Goal: Information Seeking & Learning: Learn about a topic

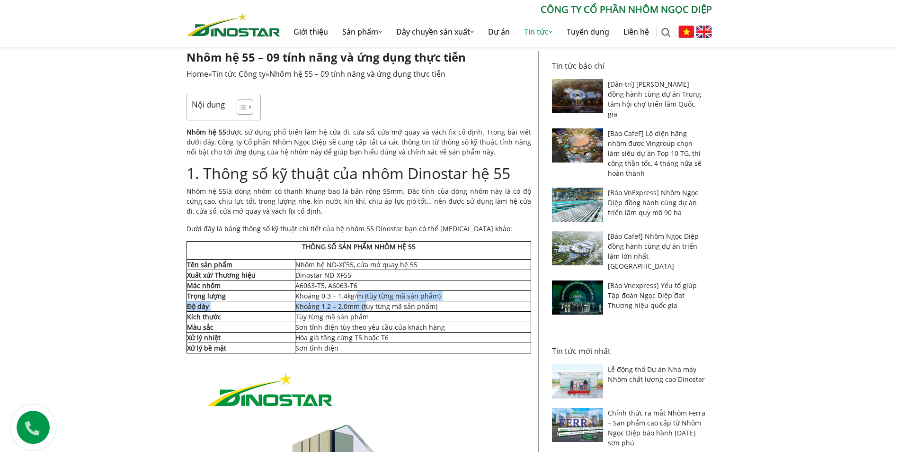
drag, startPoint x: 357, startPoint y: 301, endPoint x: 367, endPoint y: 306, distance: 11.0
click at [367, 306] on tbody "THÔNG SỐ SẢN PHẨM NHÔM HỆ 55 Tên sản phẩm Nhôm hệ ND-XF55, cửa mở quay hệ 55 Xu…" at bounding box center [358, 297] width 344 height 112
drag, startPoint x: 367, startPoint y: 306, endPoint x: 378, endPoint y: 313, distance: 13.0
click at [378, 313] on td "Tùy từng mã sản phẩm" at bounding box center [413, 316] width 236 height 10
drag, startPoint x: 341, startPoint y: 302, endPoint x: 385, endPoint y: 307, distance: 44.7
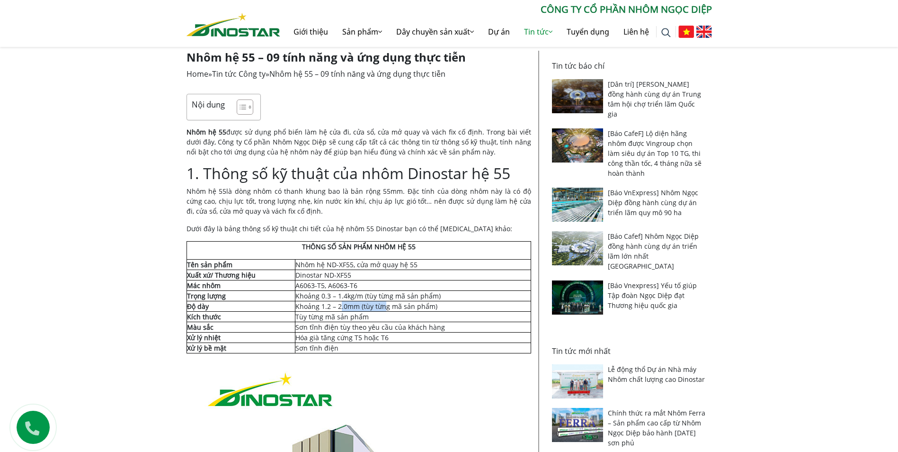
click at [385, 307] on td "Khoảng 1.2 – 2.0mm (tùy từng mã sản phẩm)" at bounding box center [413, 306] width 236 height 10
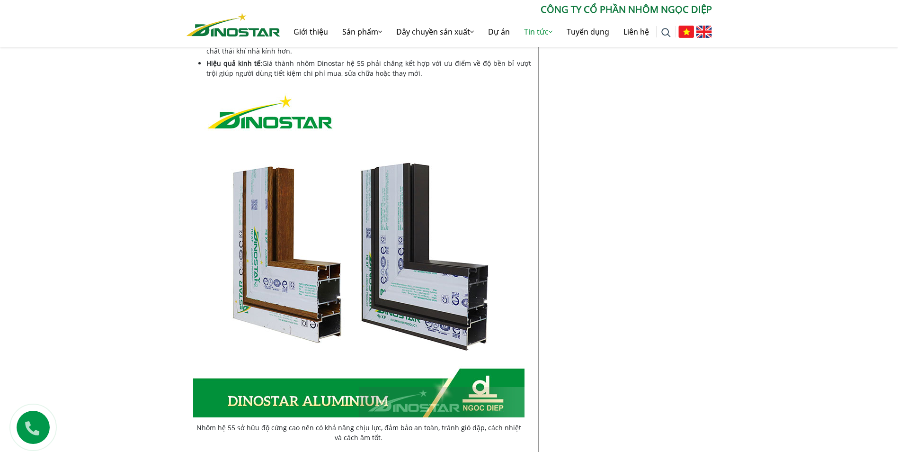
scroll to position [710, 0]
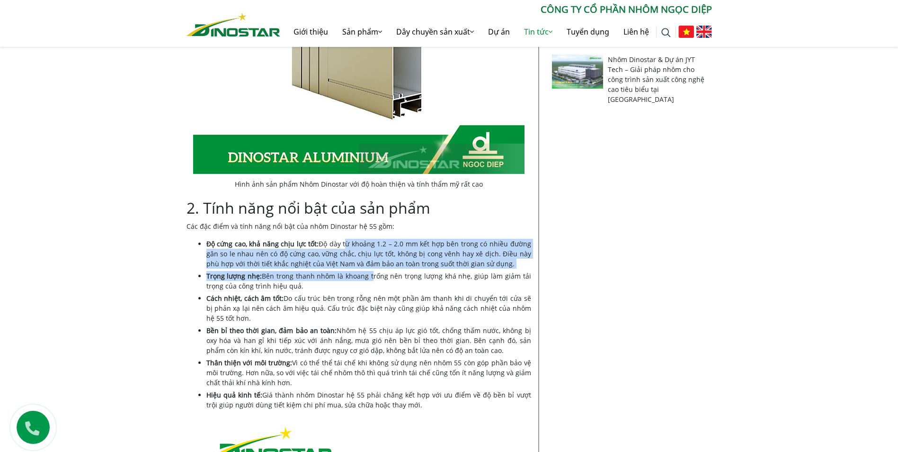
drag, startPoint x: 345, startPoint y: 248, endPoint x: 373, endPoint y: 278, distance: 41.9
click at [373, 278] on ul "Độ cứng cao, khả năng chịu lực tốt: Độ dày từ khoảng 1.2 – 2.0 mm kết hợp bên t…" at bounding box center [368, 324] width 325 height 171
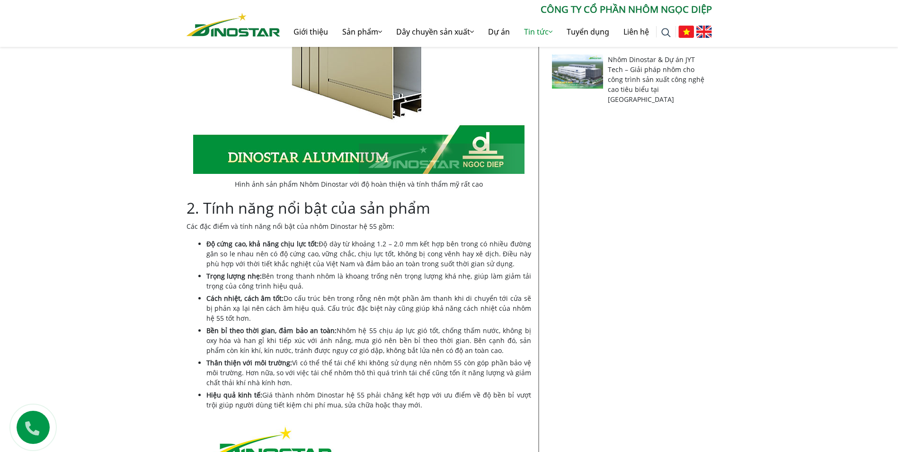
drag, startPoint x: 373, startPoint y: 278, endPoint x: 357, endPoint y: 303, distance: 29.4
click at [357, 303] on li "Cách nhiệt, cách âm tốt: Do cấu trúc bên trong rỗng nên một phần âm thanh khi d…" at bounding box center [368, 308] width 325 height 30
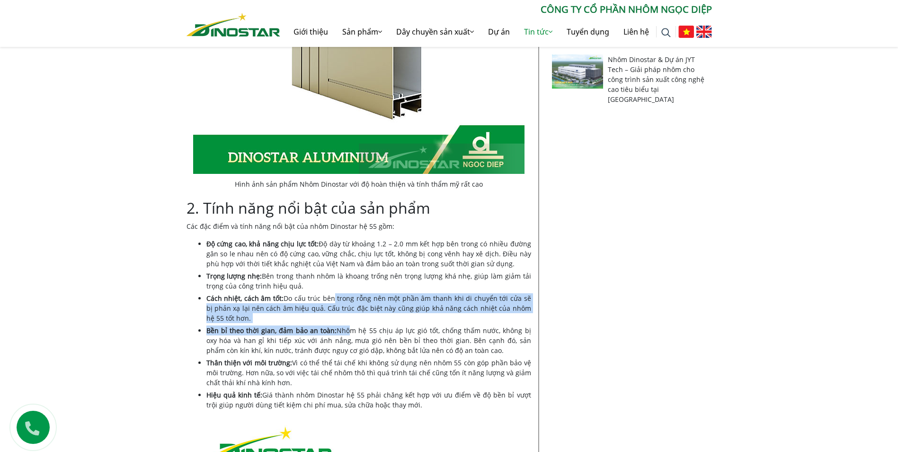
drag, startPoint x: 332, startPoint y: 299, endPoint x: 340, endPoint y: 327, distance: 28.7
click at [340, 327] on ul "Độ cứng cao, khả năng chịu lực tốt: Độ dày từ khoảng 1.2 – 2.0 mm kết hợp bên t…" at bounding box center [368, 324] width 325 height 171
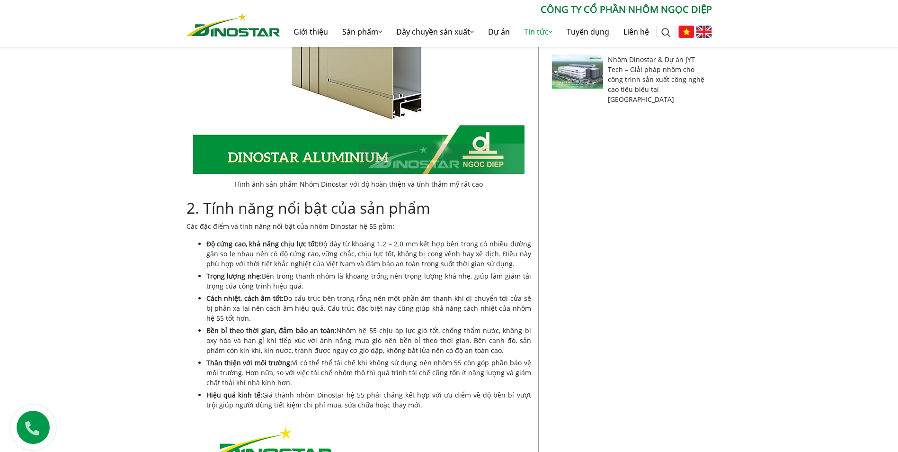
drag, startPoint x: 340, startPoint y: 327, endPoint x: 294, endPoint y: 295, distance: 55.8
click at [294, 295] on li "Cách nhiệt, cách âm tốt: Do cấu trúc bên trong rỗng nên một phần âm thanh khi d…" at bounding box center [368, 308] width 325 height 30
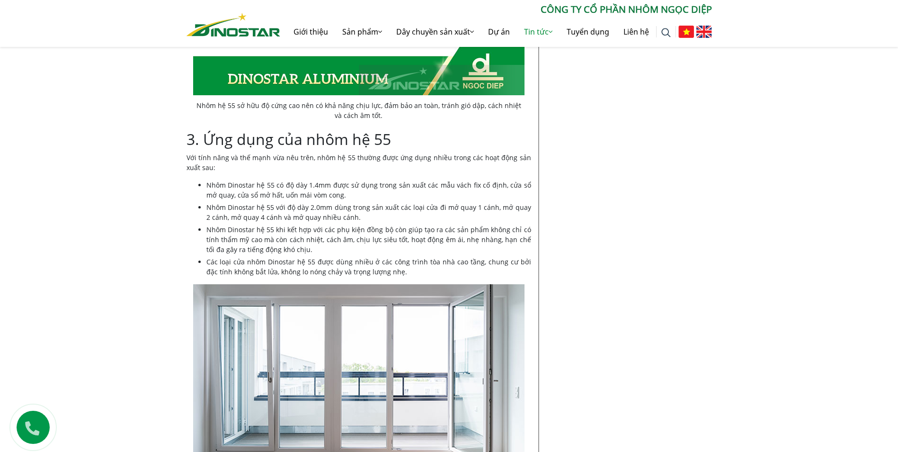
scroll to position [1373, 0]
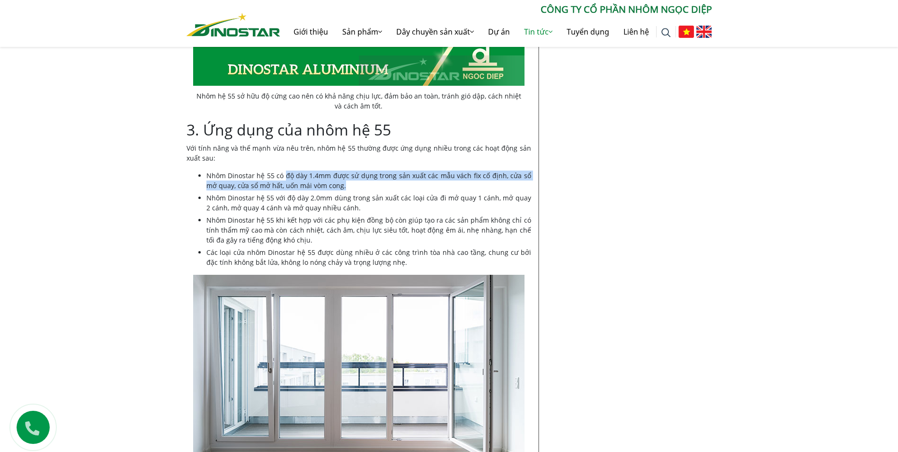
drag, startPoint x: 284, startPoint y: 175, endPoint x: 359, endPoint y: 187, distance: 75.8
click at [359, 187] on li "Nhôm Dinostar hệ 55 có độ dày 1.4mm được sử dụng trong sản xuất các mẫu vách fi…" at bounding box center [368, 180] width 325 height 20
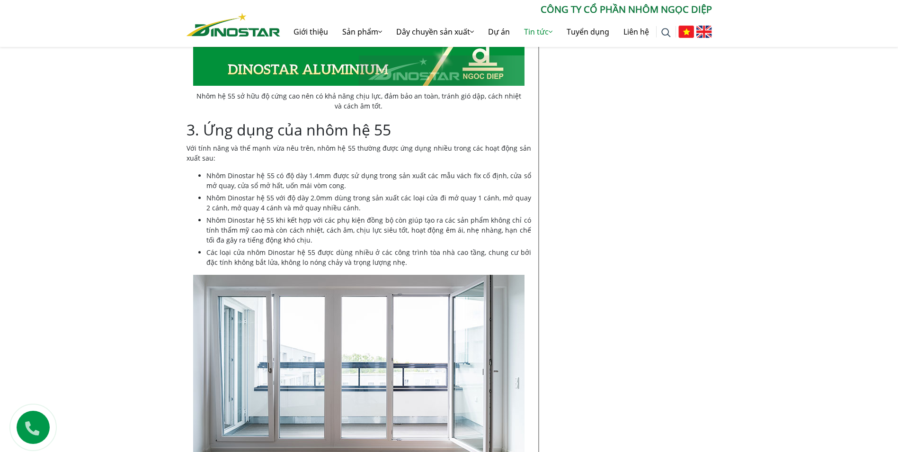
drag, startPoint x: 359, startPoint y: 187, endPoint x: 368, endPoint y: 210, distance: 24.0
click at [368, 210] on li "Nhôm Dinostar hệ 55 với độ dày 2.0mm dùng trong sản xuất các loại cửa đi mở qua…" at bounding box center [368, 203] width 325 height 20
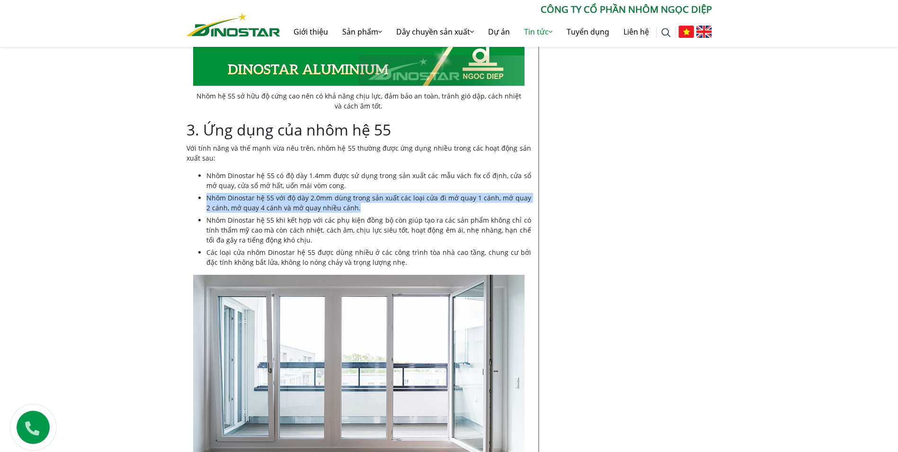
drag, startPoint x: 405, startPoint y: 207, endPoint x: 403, endPoint y: 189, distance: 18.1
click at [403, 189] on ul "Nhôm Dinostar hệ 55 có độ dày 1.4mm được sử dụng trong sản xuất các mẫu vách fi…" at bounding box center [368, 218] width 325 height 97
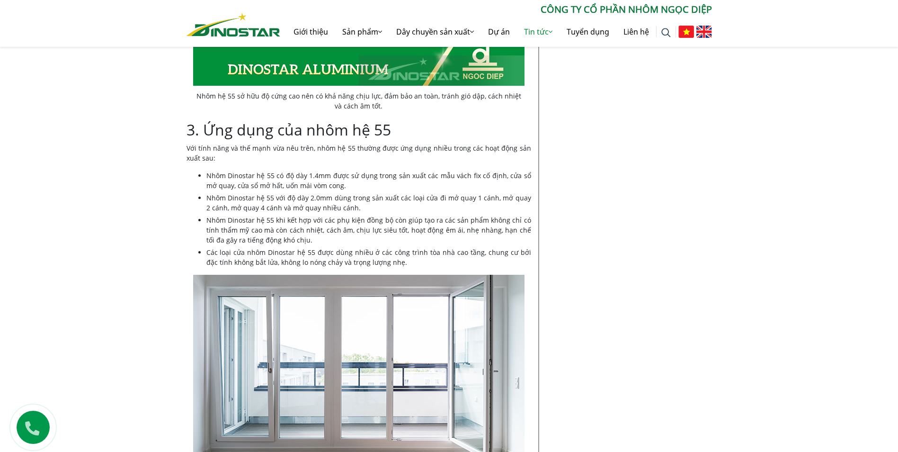
drag, startPoint x: 403, startPoint y: 189, endPoint x: 381, endPoint y: 225, distance: 41.9
click at [381, 225] on li "Nhôm Dinostar hệ 55 khi kết hợp với các phụ kiện đồng bộ còn giúp tạo ra các sả…" at bounding box center [368, 230] width 325 height 30
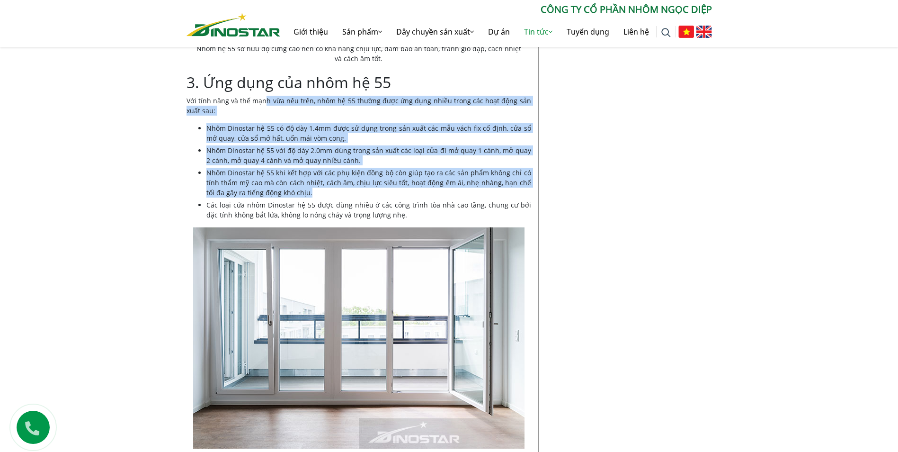
drag, startPoint x: 265, startPoint y: 104, endPoint x: 365, endPoint y: 190, distance: 132.6
drag, startPoint x: 365, startPoint y: 190, endPoint x: 356, endPoint y: 197, distance: 12.1
click at [356, 197] on ul "Nhôm Dinostar hệ 55 có độ dày 1.4mm được sử dụng trong sản xuất các mẫu vách fi…" at bounding box center [368, 171] width 325 height 97
click at [352, 193] on li "Nhôm Dinostar hệ 55 khi kết hợp với các phụ kiện đồng bộ còn giúp tạo ra các sả…" at bounding box center [368, 183] width 325 height 30
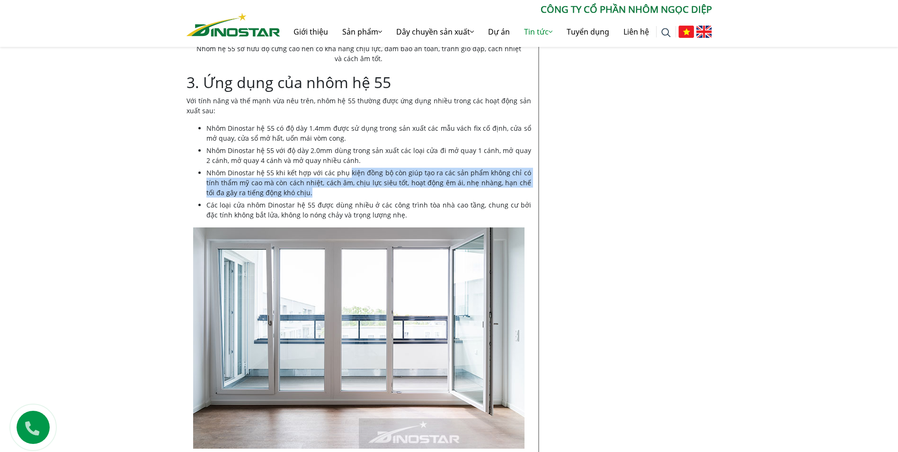
drag, startPoint x: 352, startPoint y: 193, endPoint x: 351, endPoint y: 173, distance: 19.5
click at [351, 173] on li "Nhôm Dinostar hệ 55 khi kết hợp với các phụ kiện đồng bộ còn giúp tạo ra các sả…" at bounding box center [368, 183] width 325 height 30
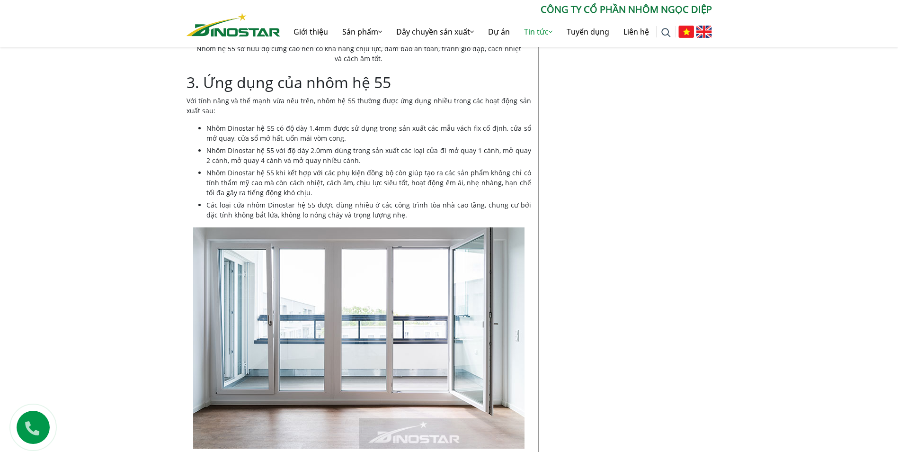
drag, startPoint x: 351, startPoint y: 173, endPoint x: 627, endPoint y: 185, distance: 276.2
click at [318, 181] on li "Nhôm Dinostar hệ 55 khi kết hợp với các phụ kiện đồng bộ còn giúp tạo ra các sả…" at bounding box center [368, 183] width 325 height 30
click at [398, 190] on li "Nhôm Dinostar hệ 55 khi kết hợp với các phụ kiện đồng bộ còn giúp tạo ra các sả…" at bounding box center [368, 183] width 325 height 30
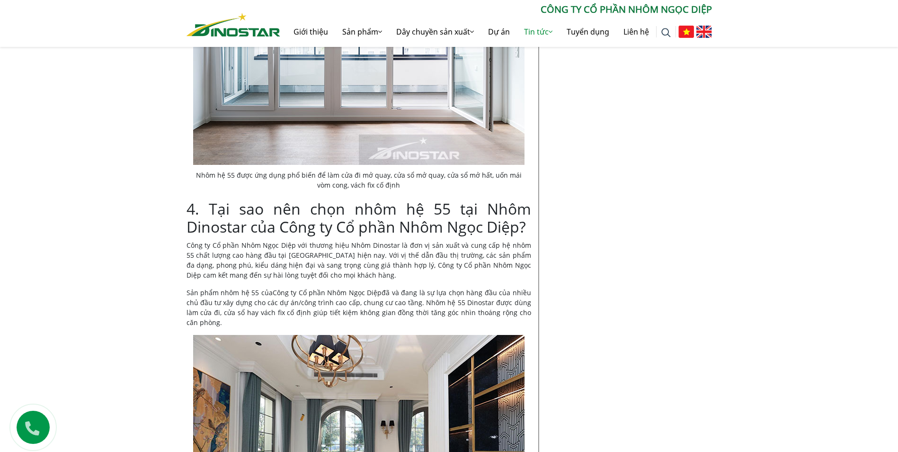
scroll to position [1704, 0]
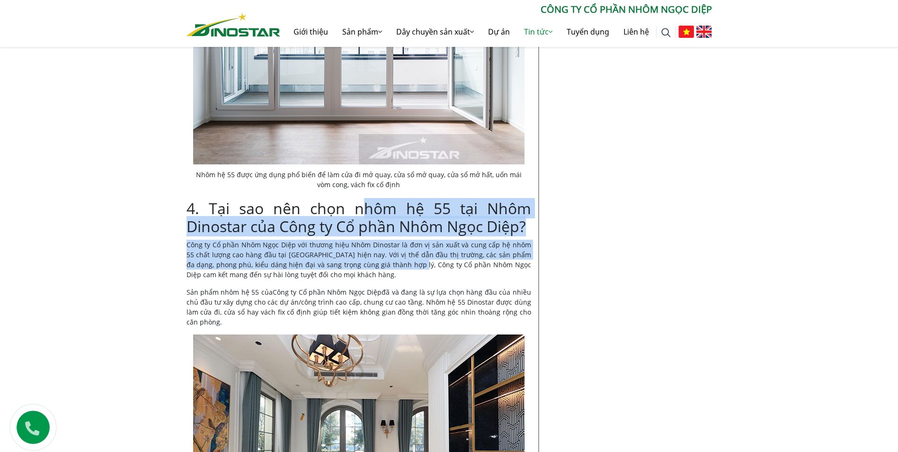
drag, startPoint x: 361, startPoint y: 213, endPoint x: 394, endPoint y: 266, distance: 62.5
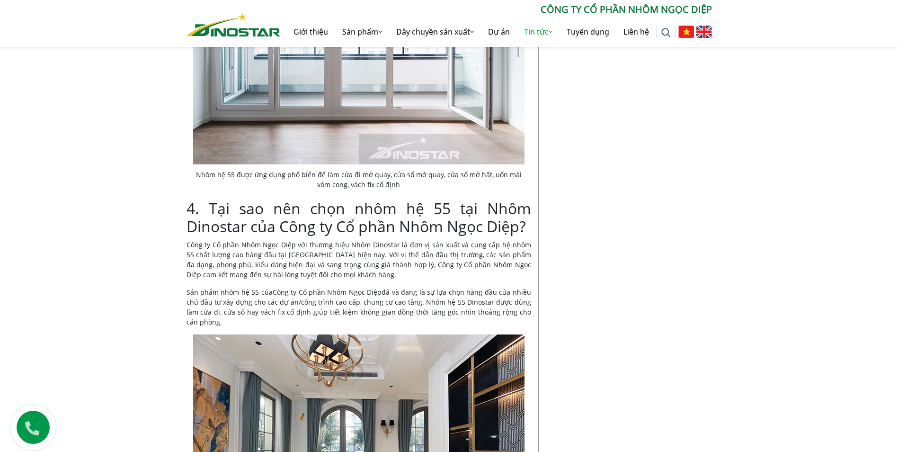
drag, startPoint x: 394, startPoint y: 266, endPoint x: 405, endPoint y: 315, distance: 50.4
click at [405, 315] on p "Sản phẩm nhôm hệ 55 của Công ty Cổ phần Nhôm [PERSON_NAME] đã và đang là sự lựa…" at bounding box center [358, 307] width 345 height 40
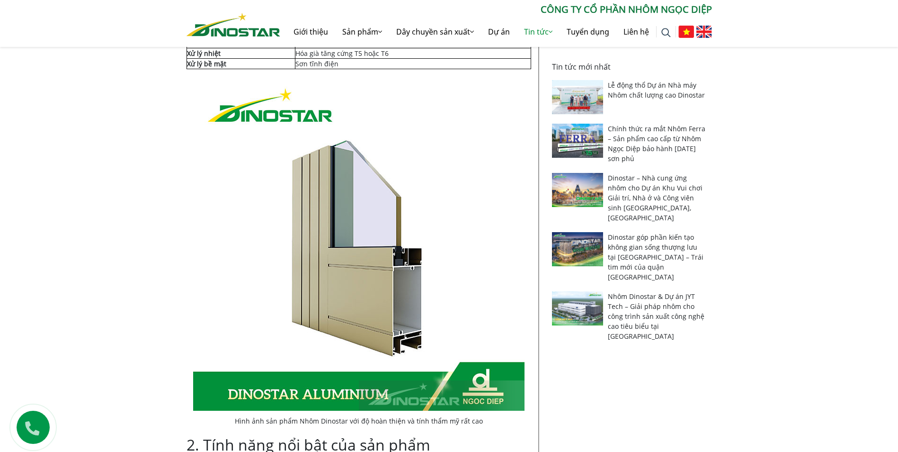
scroll to position [189, 0]
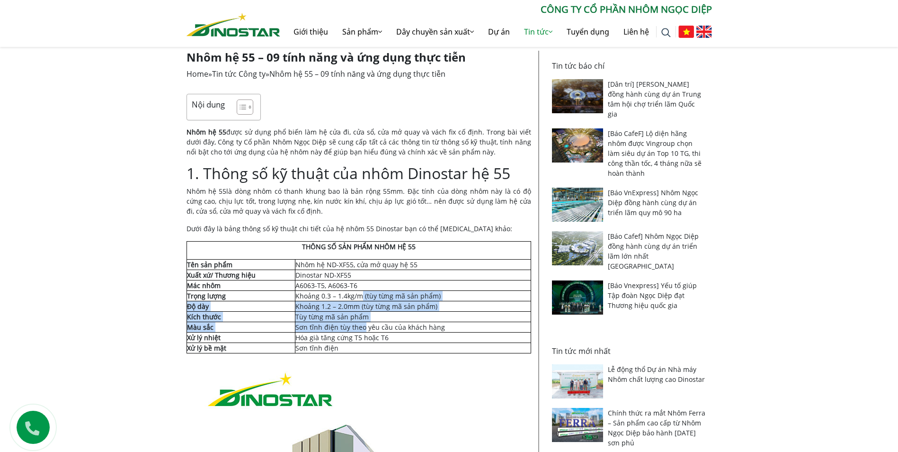
drag, startPoint x: 363, startPoint y: 302, endPoint x: 365, endPoint y: 322, distance: 20.5
click at [365, 322] on tbody "THÔNG SỐ SẢN PHẨM NHÔM HỆ 55 Tên sản phẩm Nhôm hệ ND-XF55, cửa mở quay hệ 55 Xu…" at bounding box center [358, 297] width 344 height 112
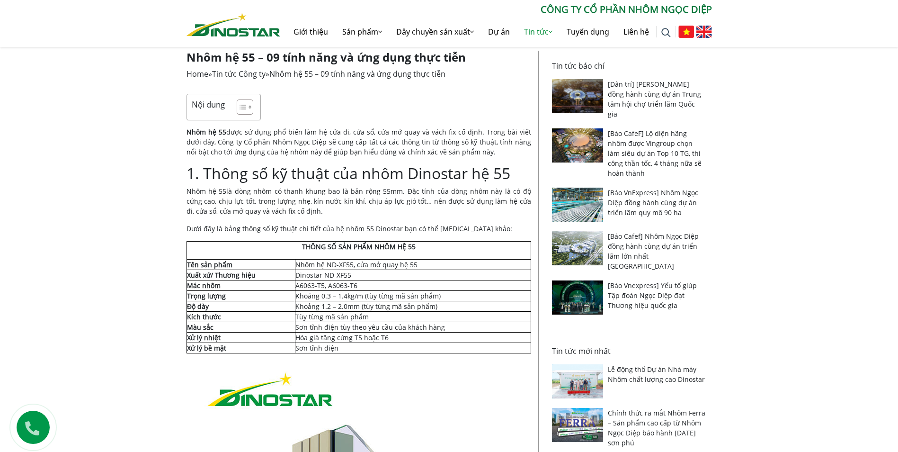
drag, startPoint x: 365, startPoint y: 322, endPoint x: 369, endPoint y: 339, distance: 17.6
click at [369, 339] on td "Hóa già tăng cứng T5 hoặc T6" at bounding box center [413, 337] width 236 height 10
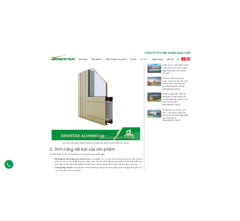
scroll to position [568, 0]
